Goal: Information Seeking & Learning: Learn about a topic

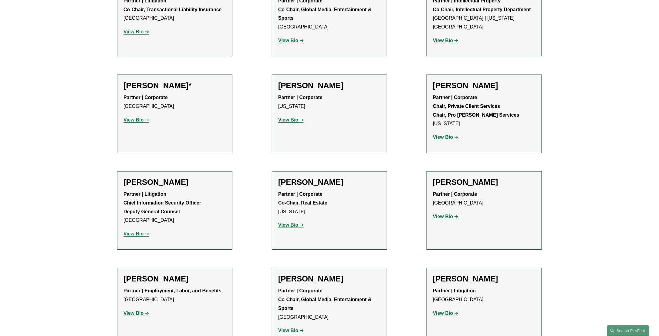
scroll to position [6844, 0]
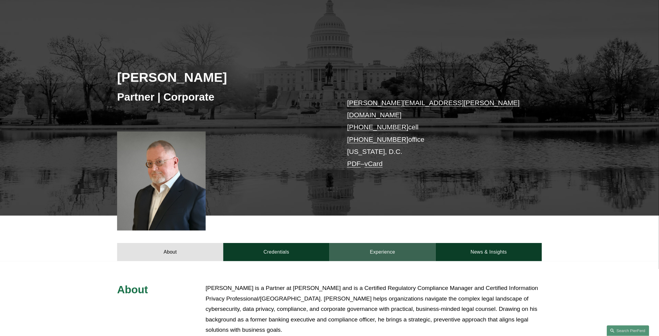
scroll to position [152, 0]
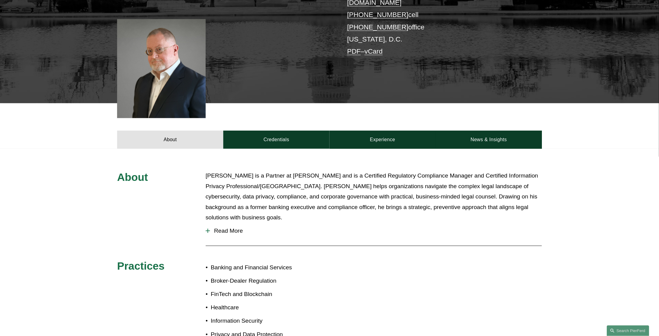
click at [206, 229] on div at bounding box center [208, 231] width 4 height 4
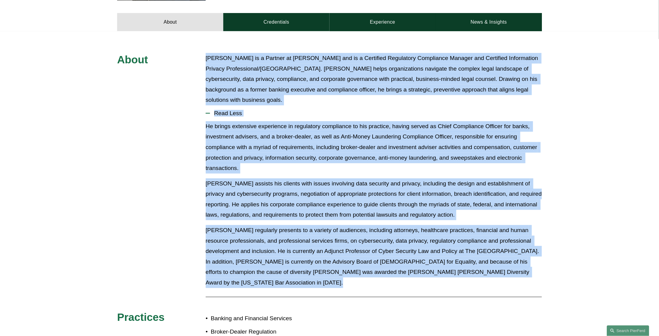
scroll to position [282, 0]
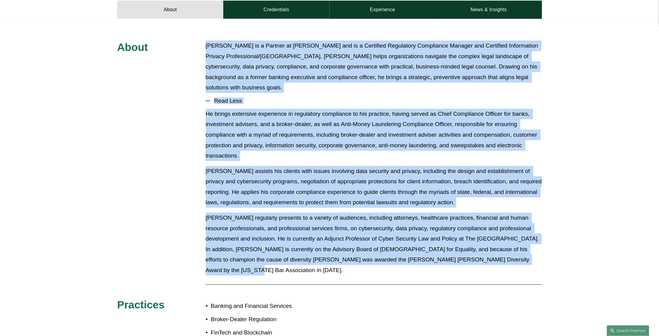
drag, startPoint x: 202, startPoint y: 164, endPoint x: 295, endPoint y: 263, distance: 136.3
click at [295, 263] on div "About Tom Vincent is a Partner at Pierson Ferdinand and is a Certified Regulato…" at bounding box center [329, 234] width 659 height 386
drag, startPoint x: 295, startPoint y: 263, endPoint x: 361, endPoint y: 188, distance: 100.1
copy div "Tom Vincent is a Partner at Pierson Ferdinand and is a Certified Regulatory Com…"
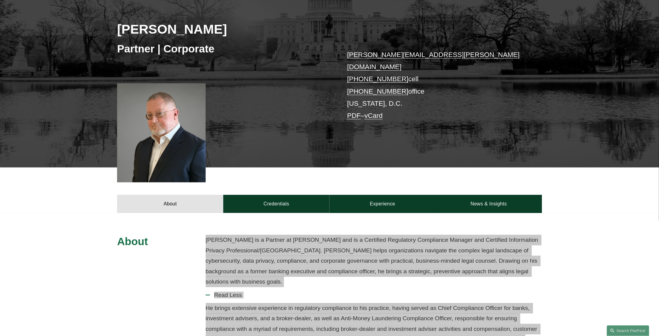
scroll to position [121, 0]
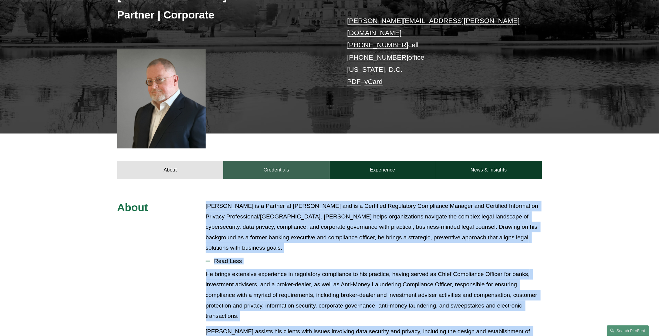
click at [296, 161] on link "Credentials" at bounding box center [276, 170] width 106 height 18
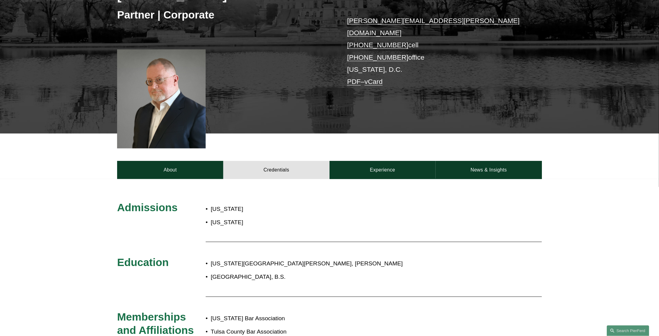
click at [312, 204] on p "[US_STATE]" at bounding box center [288, 209] width 154 height 11
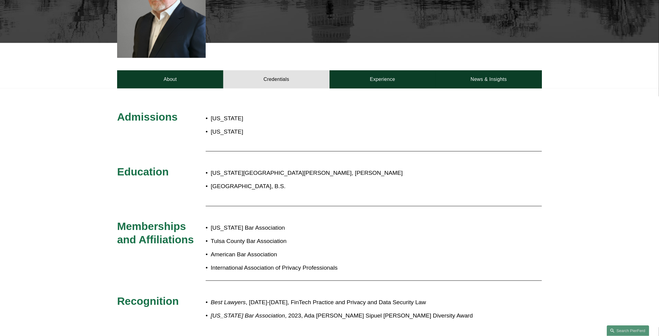
scroll to position [91, 0]
